Goal: Navigation & Orientation: Find specific page/section

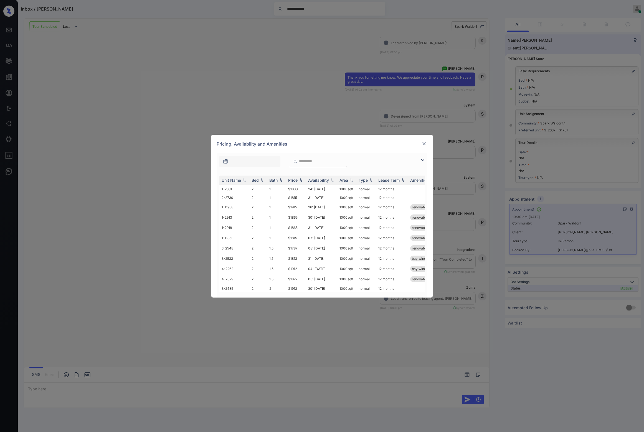
click at [426, 142] on img at bounding box center [425, 144] width 6 height 6
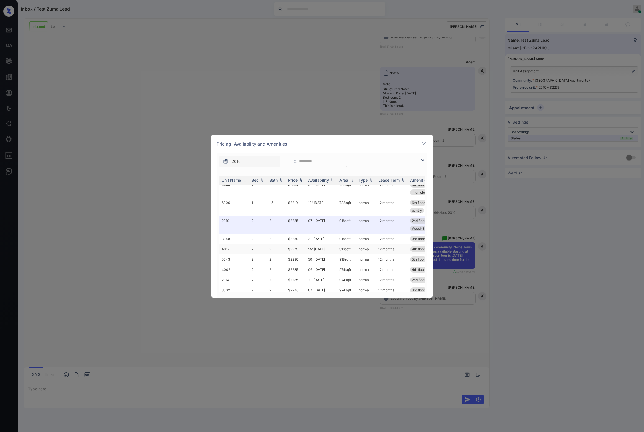
scroll to position [178, 0]
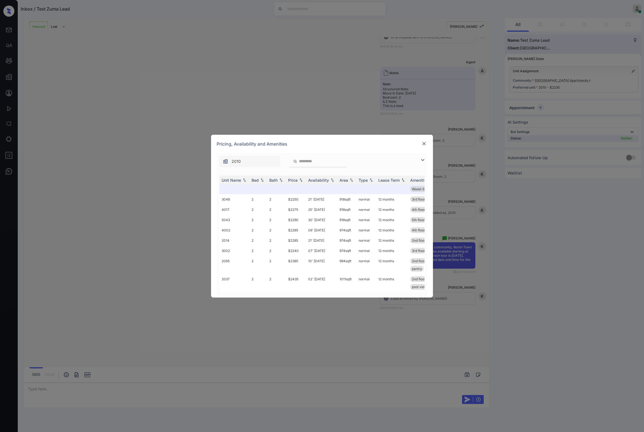
click at [426, 142] on img at bounding box center [425, 144] width 6 height 6
